Goal: Task Accomplishment & Management: Manage account settings

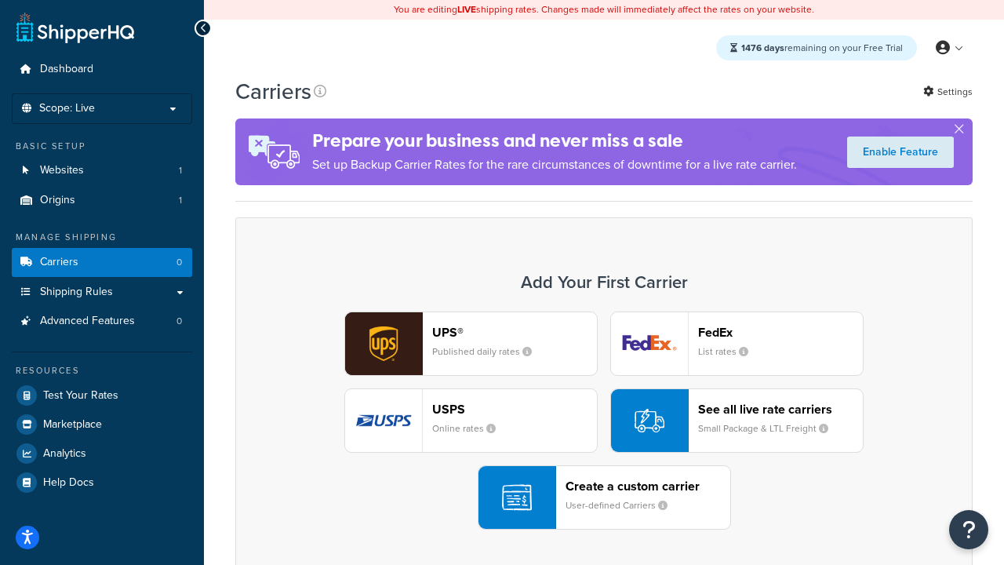
click at [604, 421] on div "UPS® Published daily rates FedEx List rates USPS Online rates See all live rate…" at bounding box center [604, 420] width 705 height 218
click at [781, 333] on header "FedEx" at bounding box center [780, 332] width 165 height 15
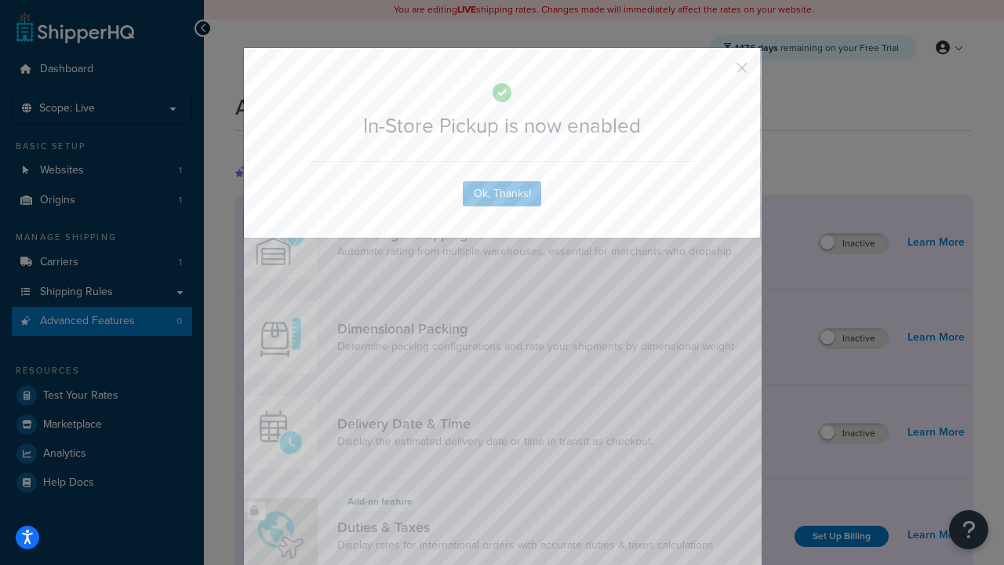
scroll to position [510, 0]
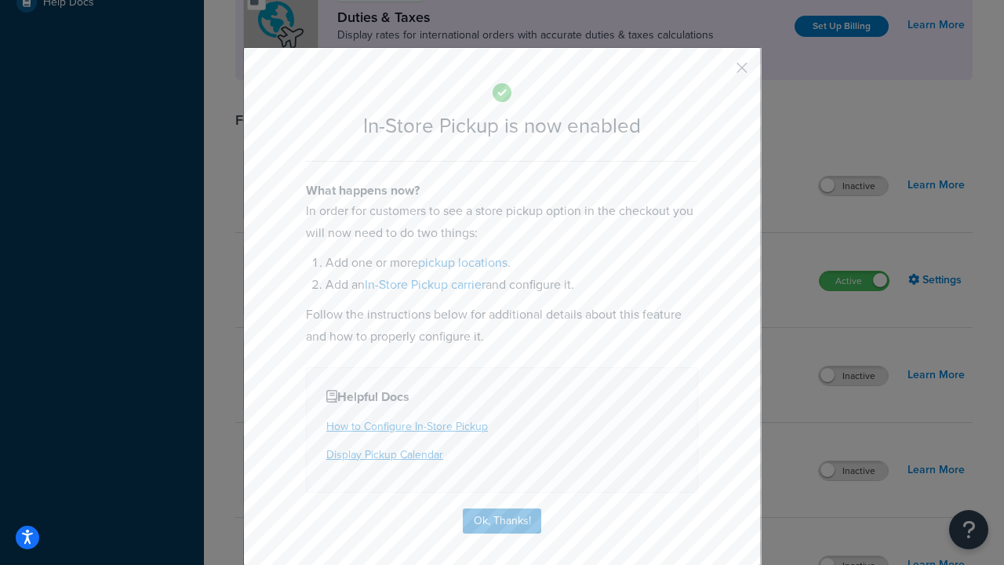
click at [719, 73] on button "button" at bounding box center [719, 73] width 4 height 4
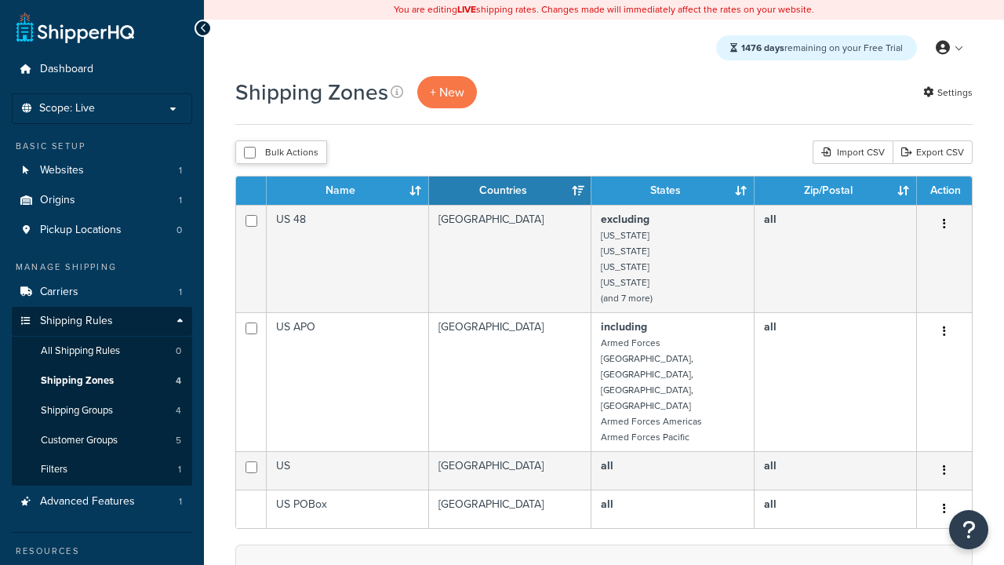
click at [250, 154] on input "checkbox" at bounding box center [250, 153] width 12 height 12
checkbox input "true"
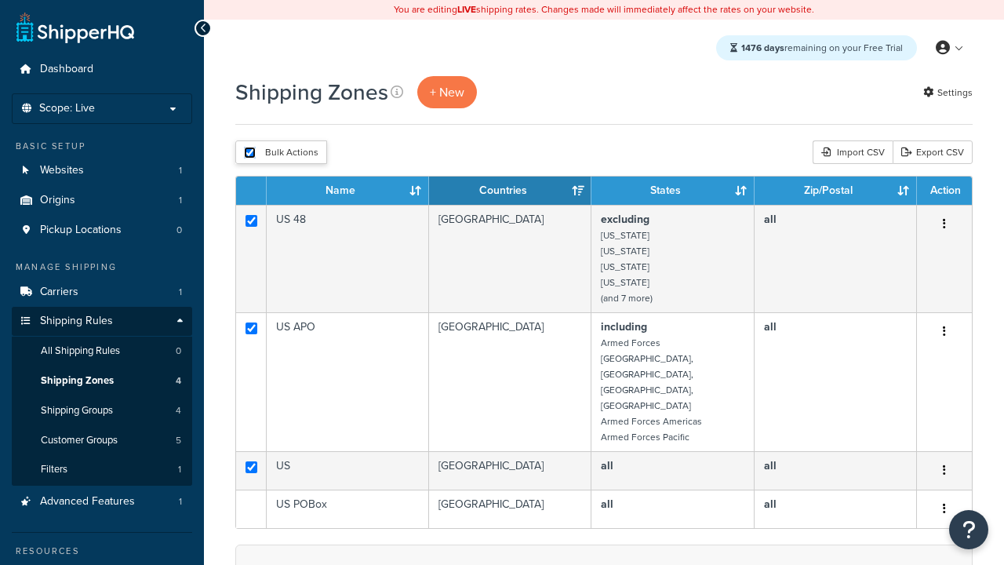
click at [0, 0] on button "Delete" at bounding box center [0, 0] width 0 height 0
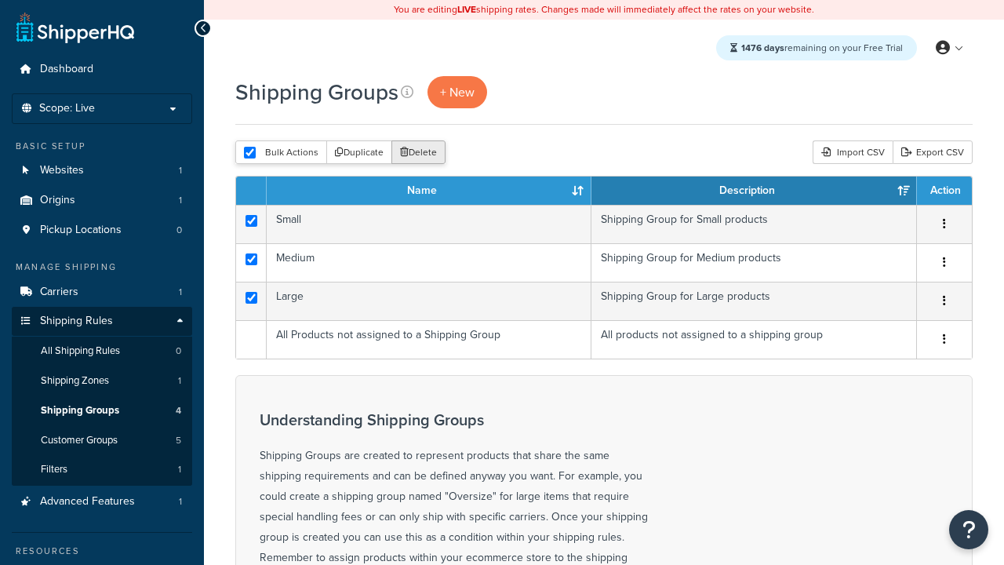
click at [417, 154] on button "Delete" at bounding box center [419, 152] width 54 height 24
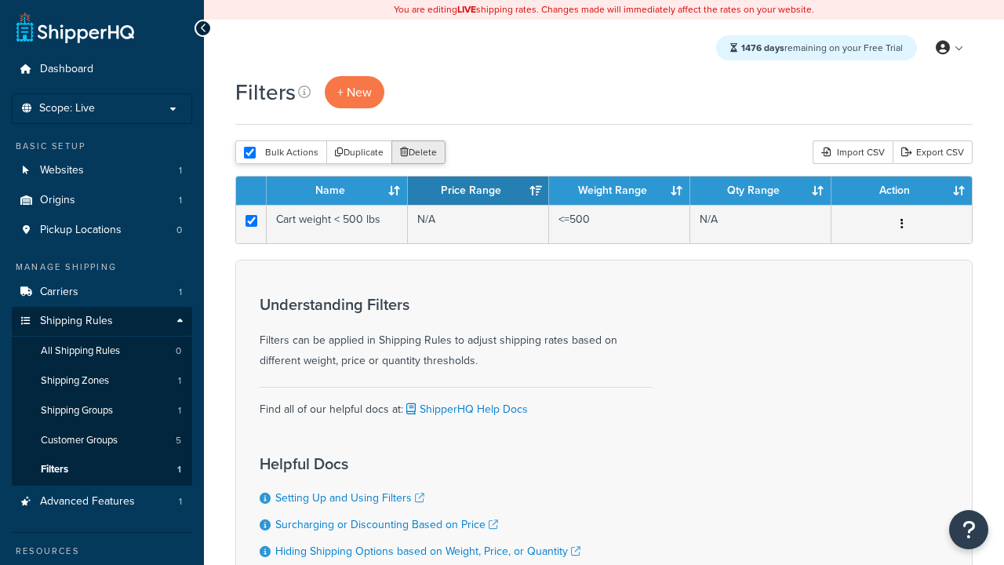
click at [417, 154] on button "Delete" at bounding box center [419, 152] width 54 height 24
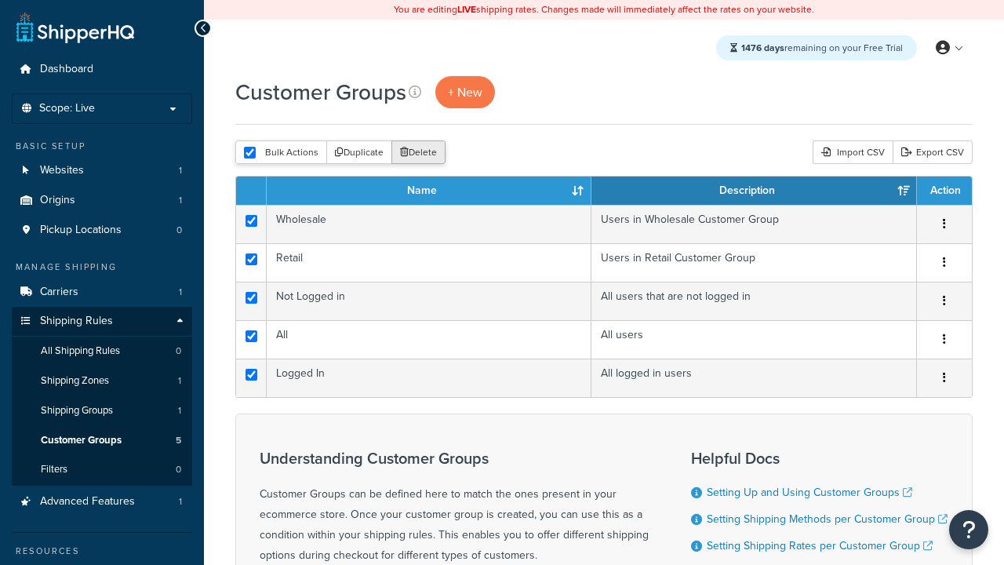
click at [417, 154] on button "Delete" at bounding box center [419, 152] width 54 height 24
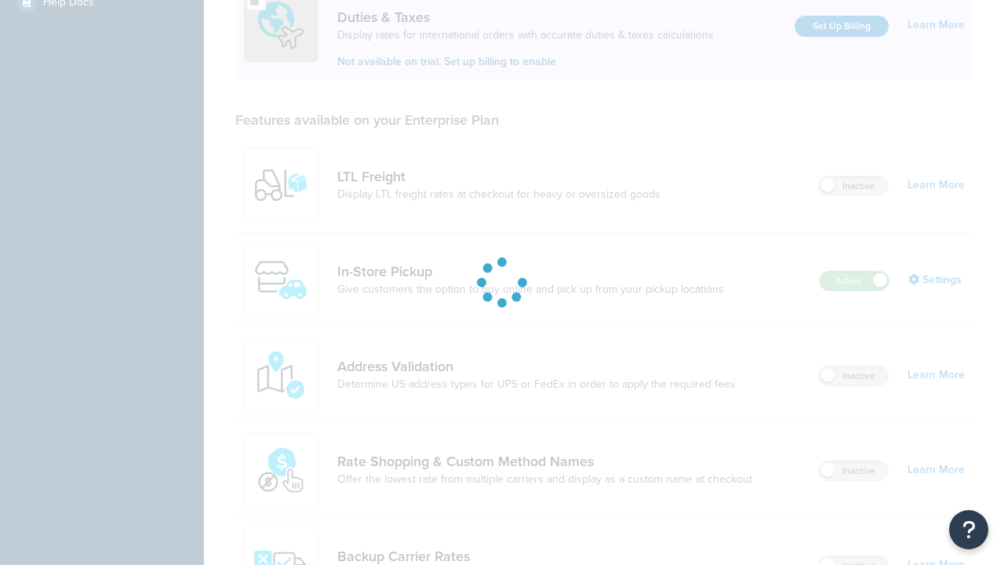
scroll to position [480, 0]
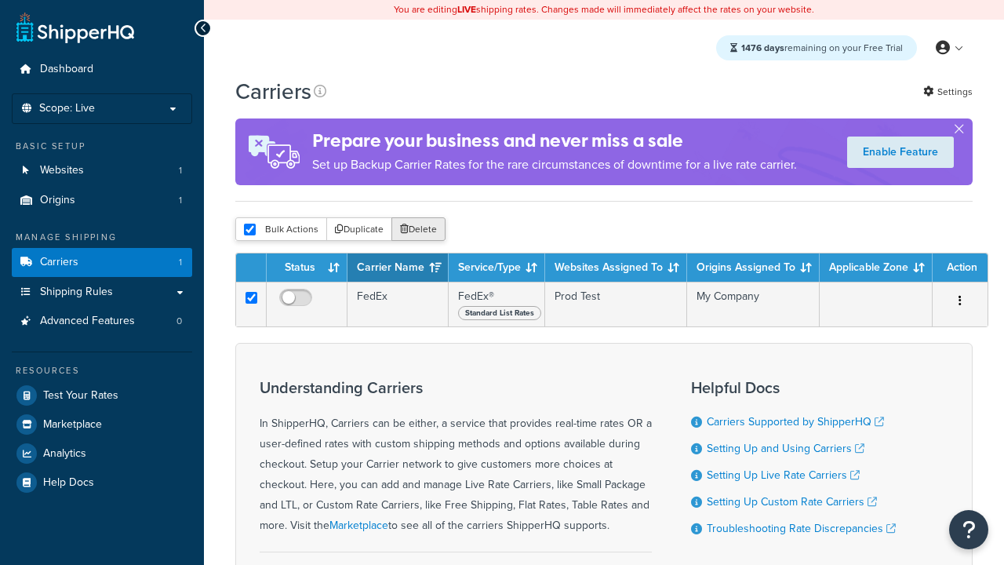
click at [417, 232] on button "Delete" at bounding box center [419, 229] width 54 height 24
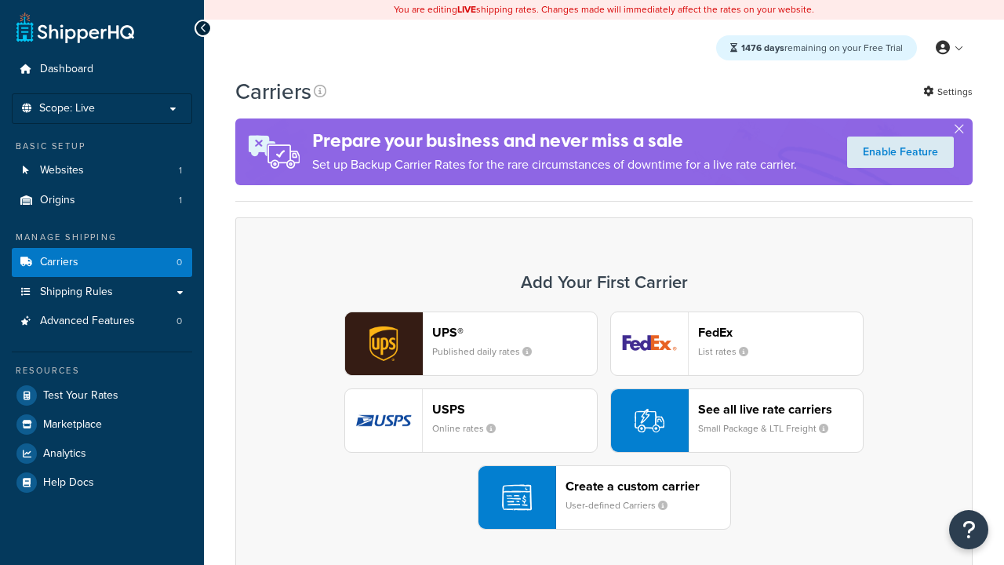
click at [604, 421] on div "UPS® Published daily rates FedEx List rates USPS Online rates See all live rate…" at bounding box center [604, 420] width 705 height 218
click at [781, 333] on header "FedEx" at bounding box center [780, 332] width 165 height 15
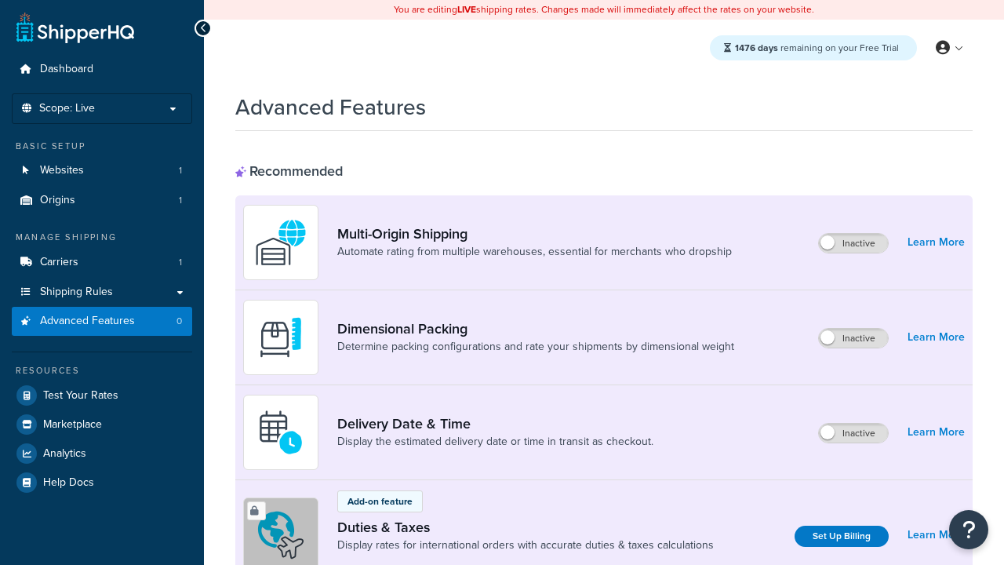
scroll to position [700, 0]
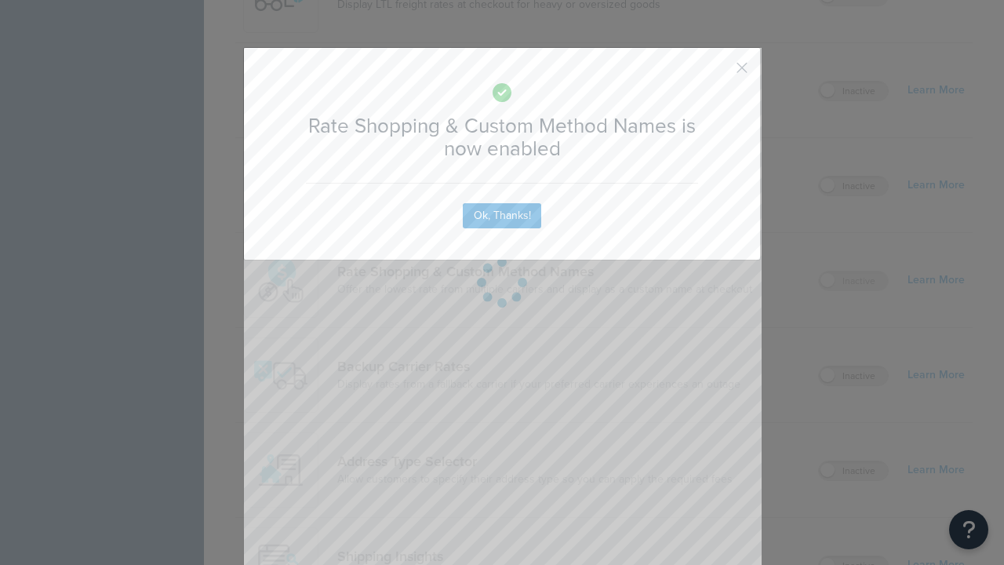
scroll to position [0, 0]
click at [719, 73] on button "button" at bounding box center [719, 73] width 4 height 4
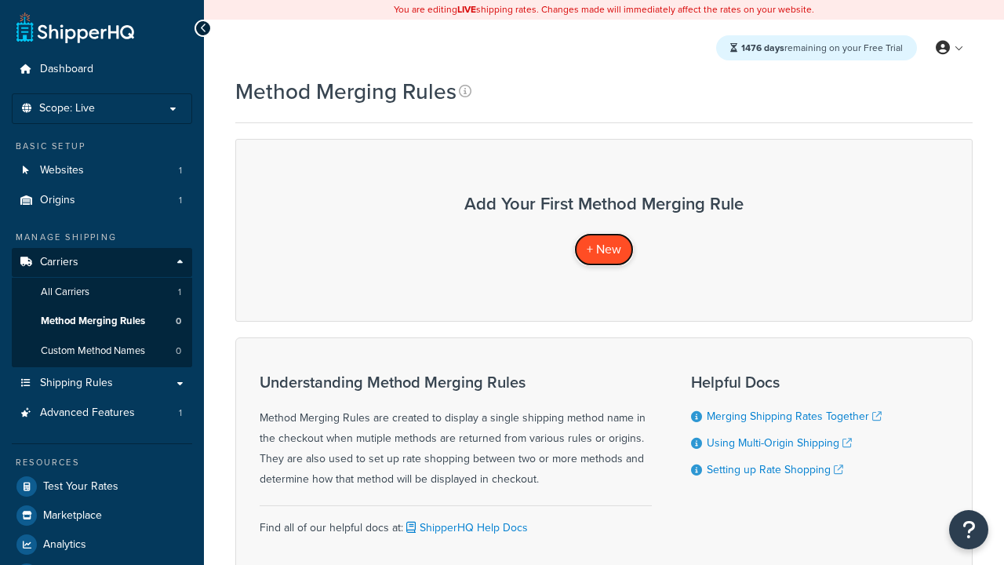
click at [603, 250] on span "+ New" at bounding box center [604, 249] width 35 height 18
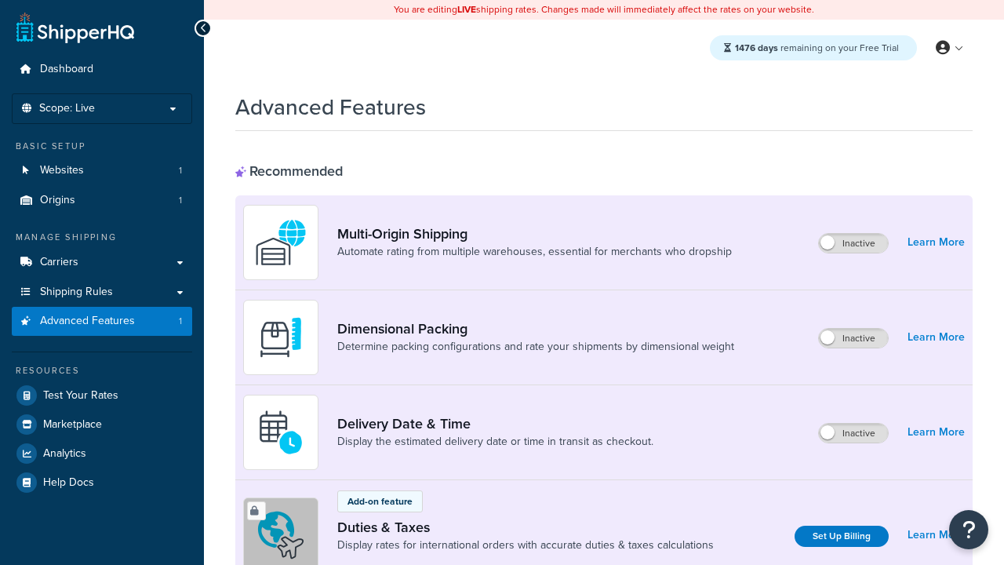
scroll to position [700, 0]
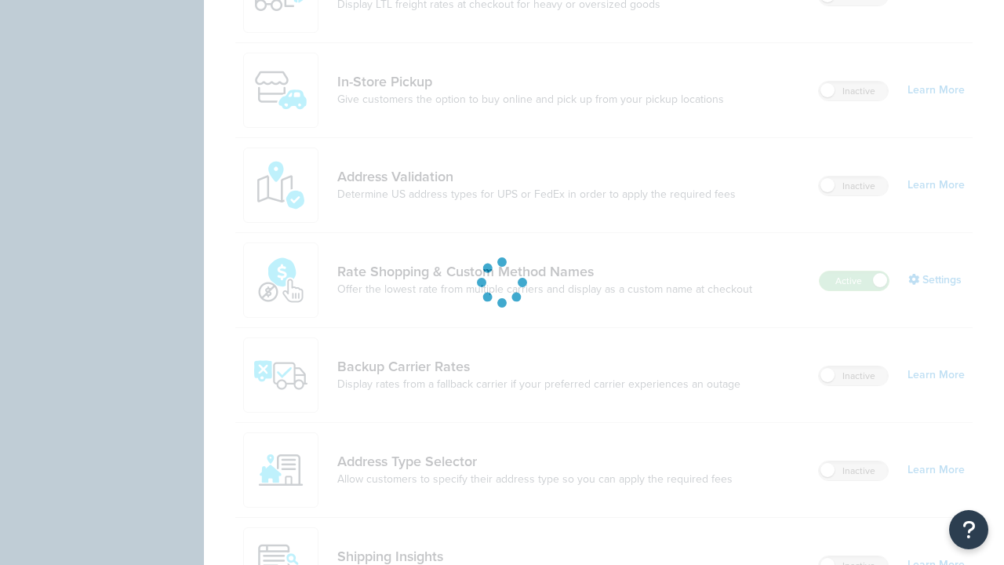
scroll to position [0, 0]
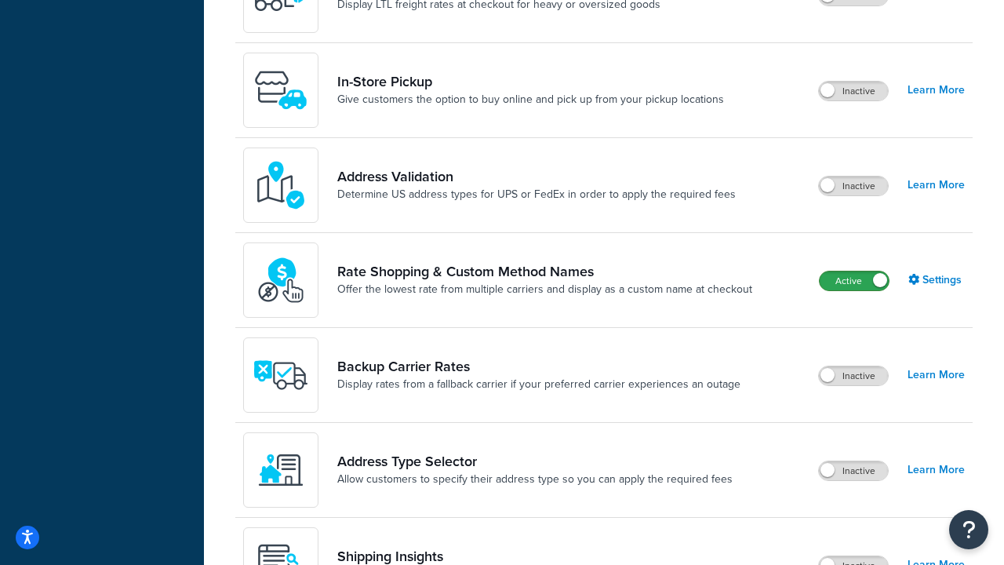
click at [854, 282] on label "Active" at bounding box center [854, 280] width 69 height 19
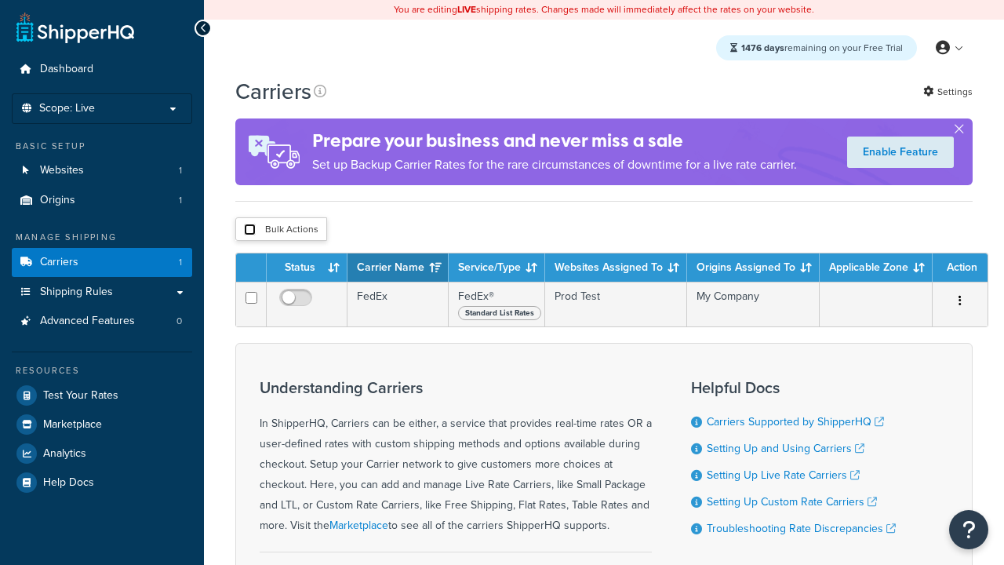
click at [250, 231] on input "checkbox" at bounding box center [250, 230] width 12 height 12
checkbox input "true"
click at [0, 0] on button "Delete" at bounding box center [0, 0] width 0 height 0
